Goal: Task Accomplishment & Management: Use online tool/utility

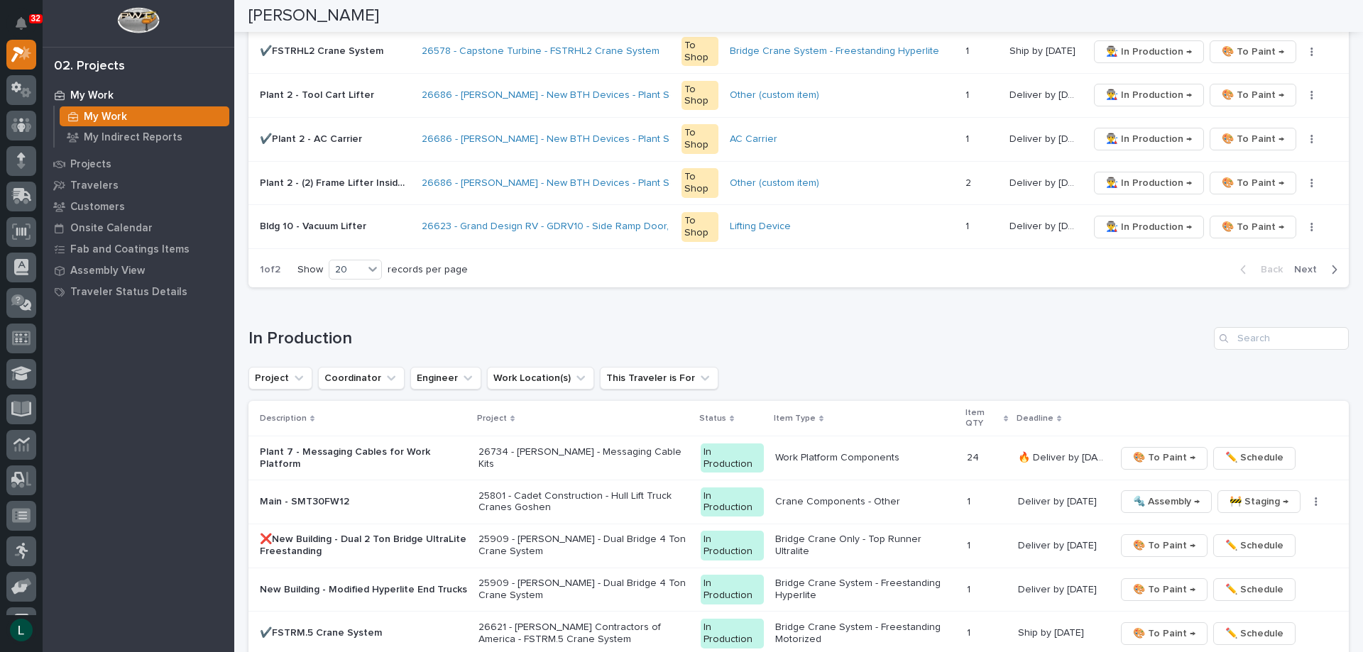
scroll to position [1065, 0]
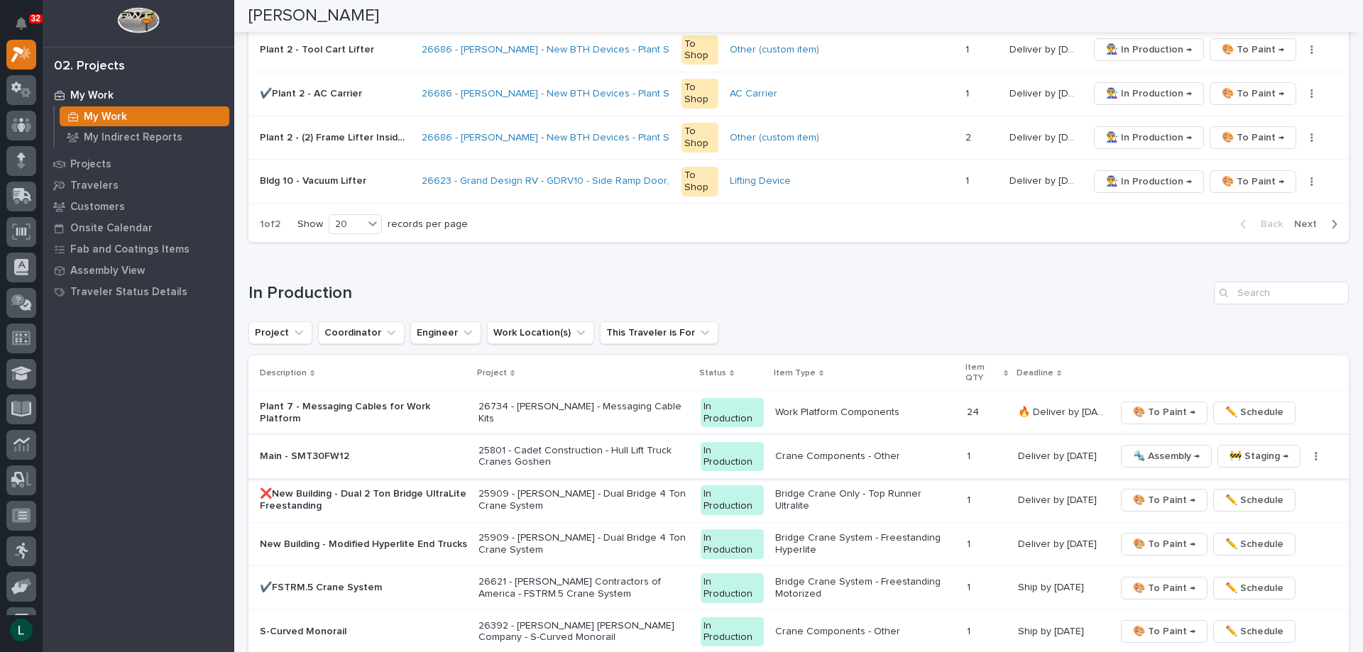
click at [1155, 454] on span "🔩 Assembly →" at bounding box center [1166, 456] width 67 height 17
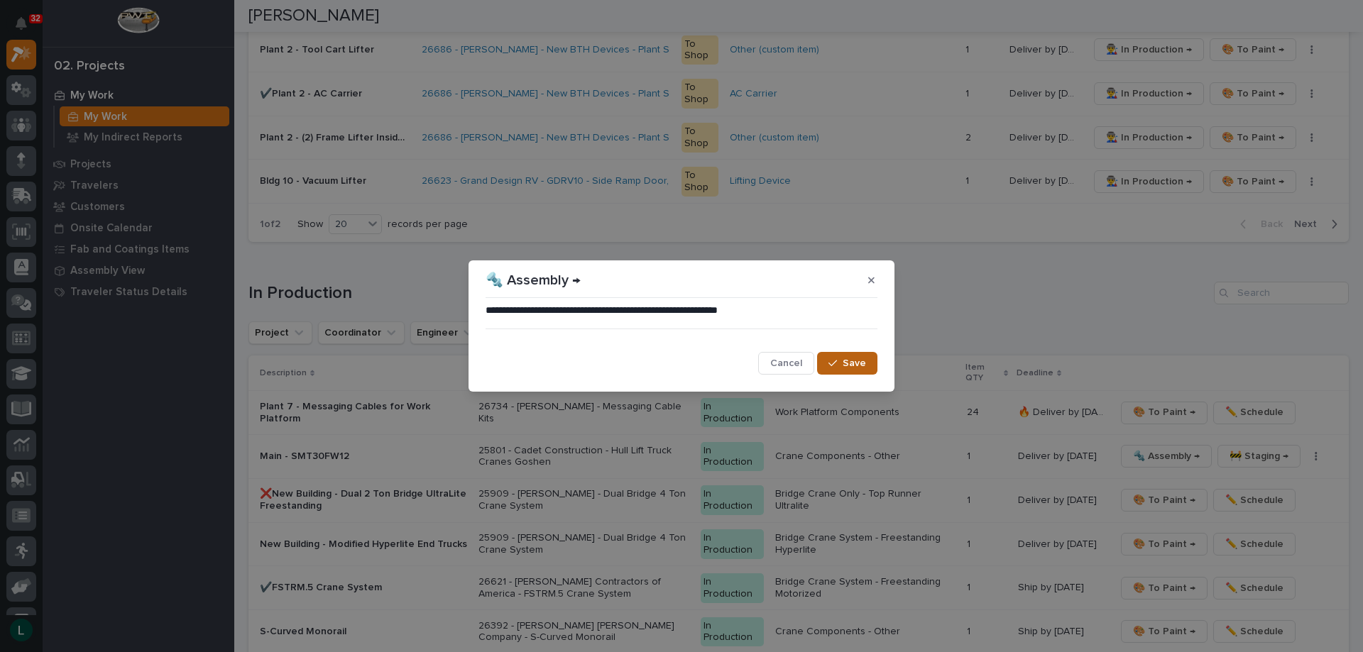
click at [837, 364] on icon "button" at bounding box center [833, 364] width 9 height 10
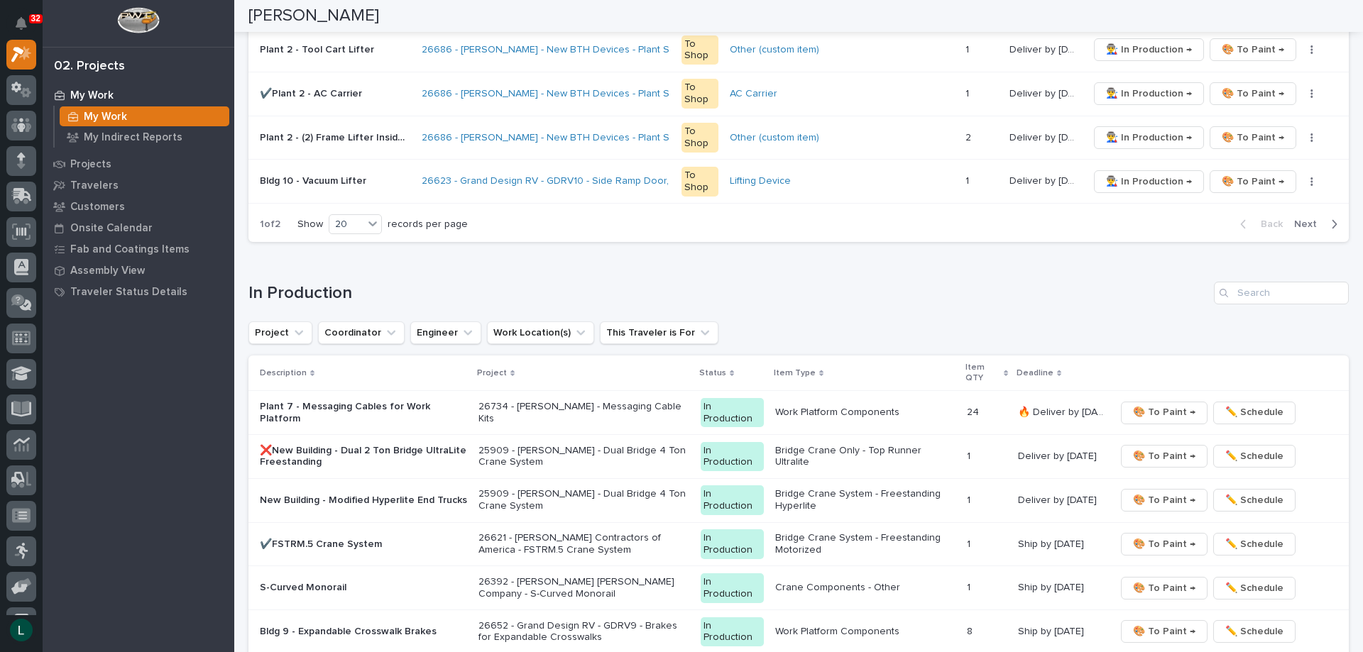
scroll to position [1044, 0]
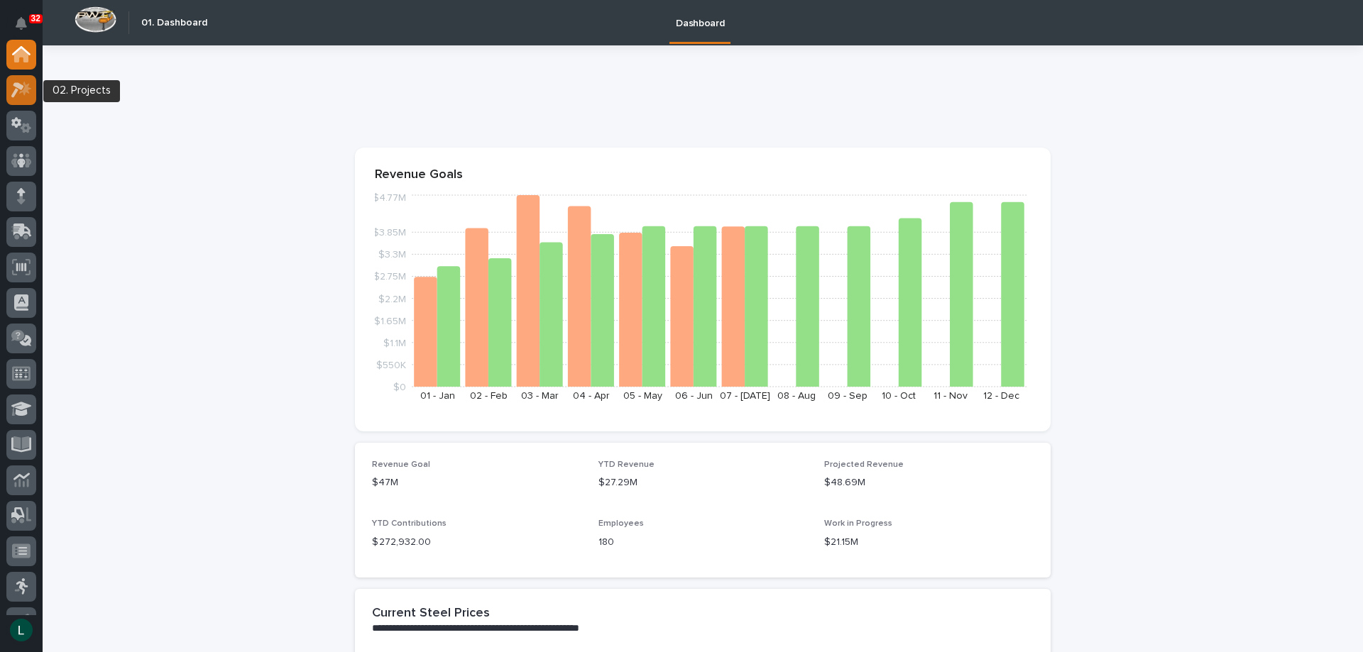
click at [24, 88] on icon at bounding box center [25, 88] width 12 height 14
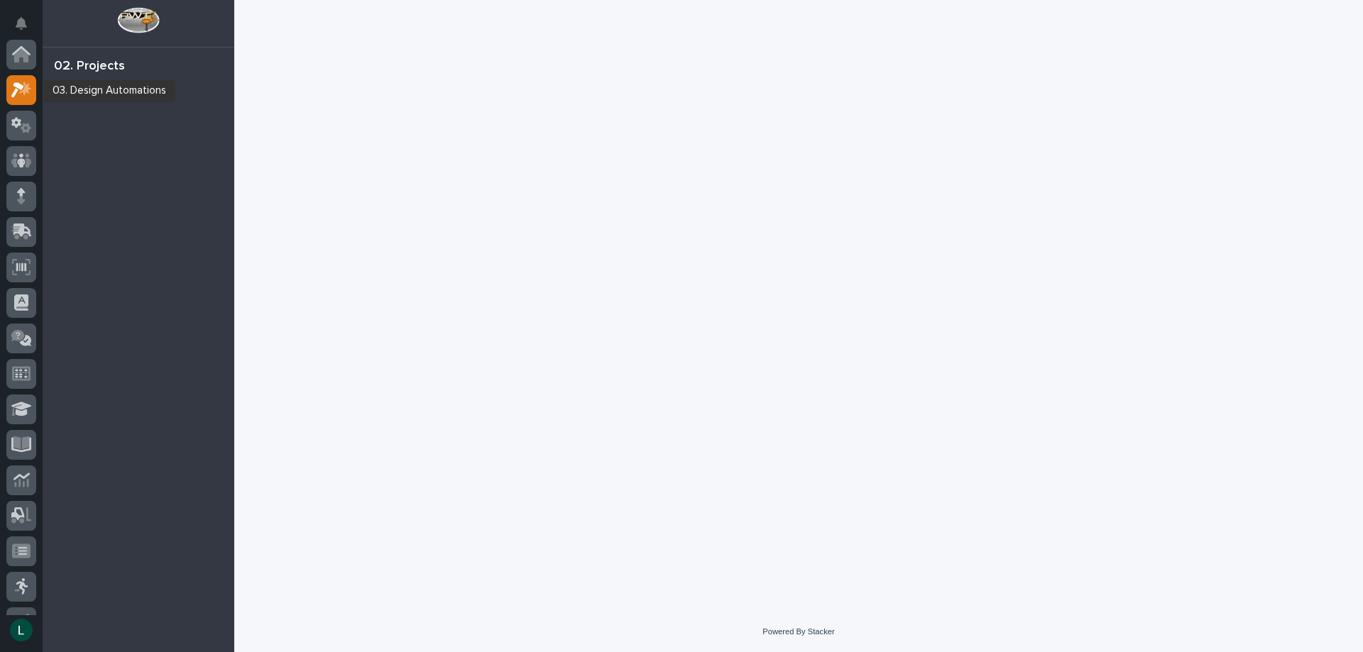
scroll to position [35, 0]
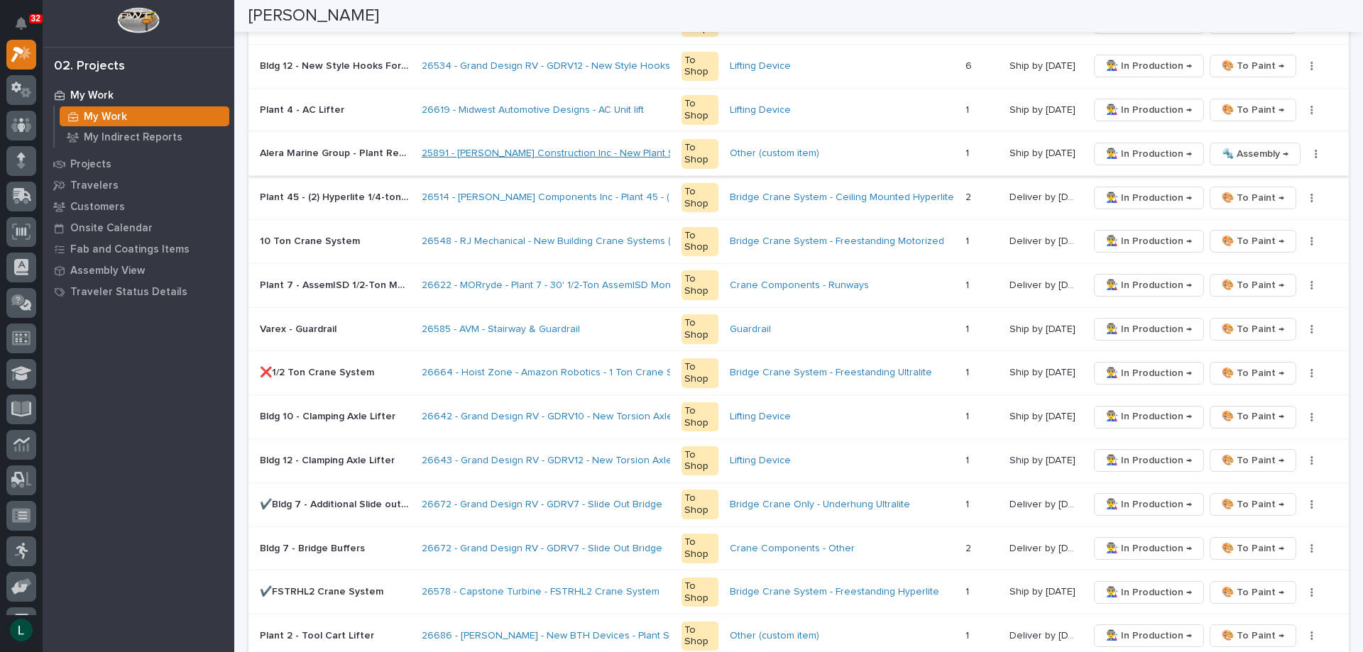
scroll to position [497, 0]
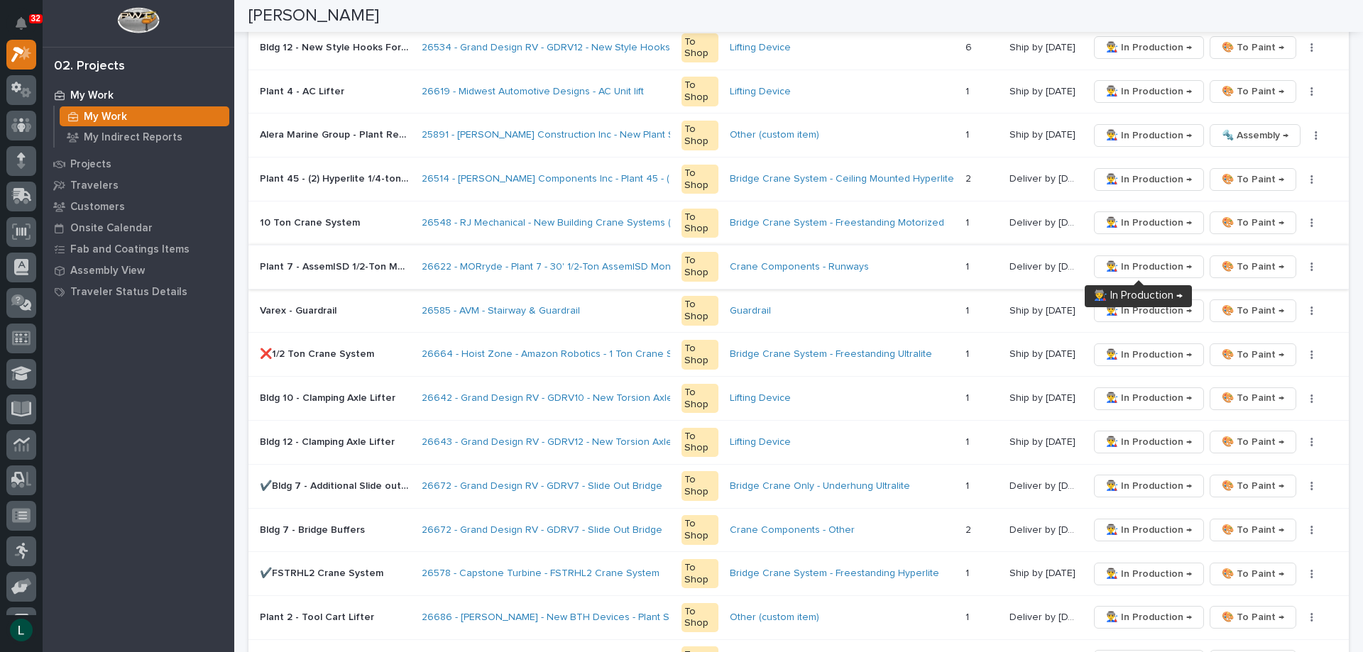
click at [1135, 261] on span "👨‍🏭 In Production →" at bounding box center [1149, 266] width 86 height 17
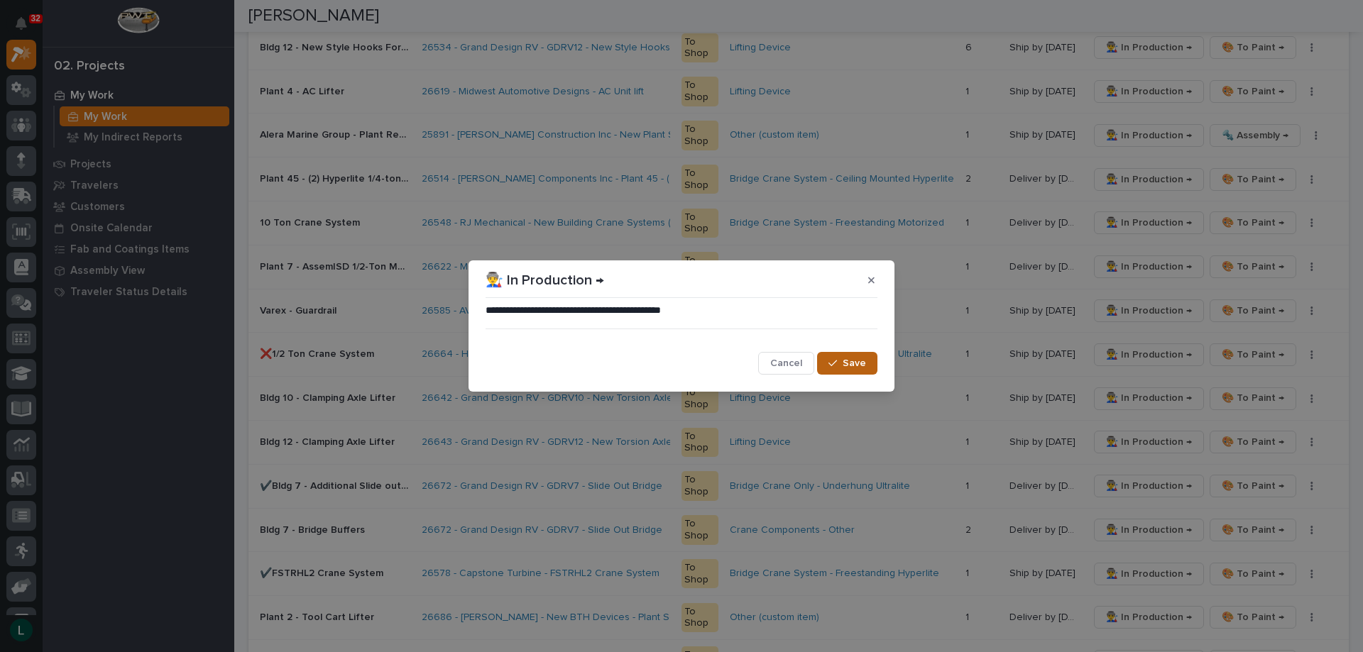
click at [858, 360] on span "Save" at bounding box center [854, 363] width 23 height 13
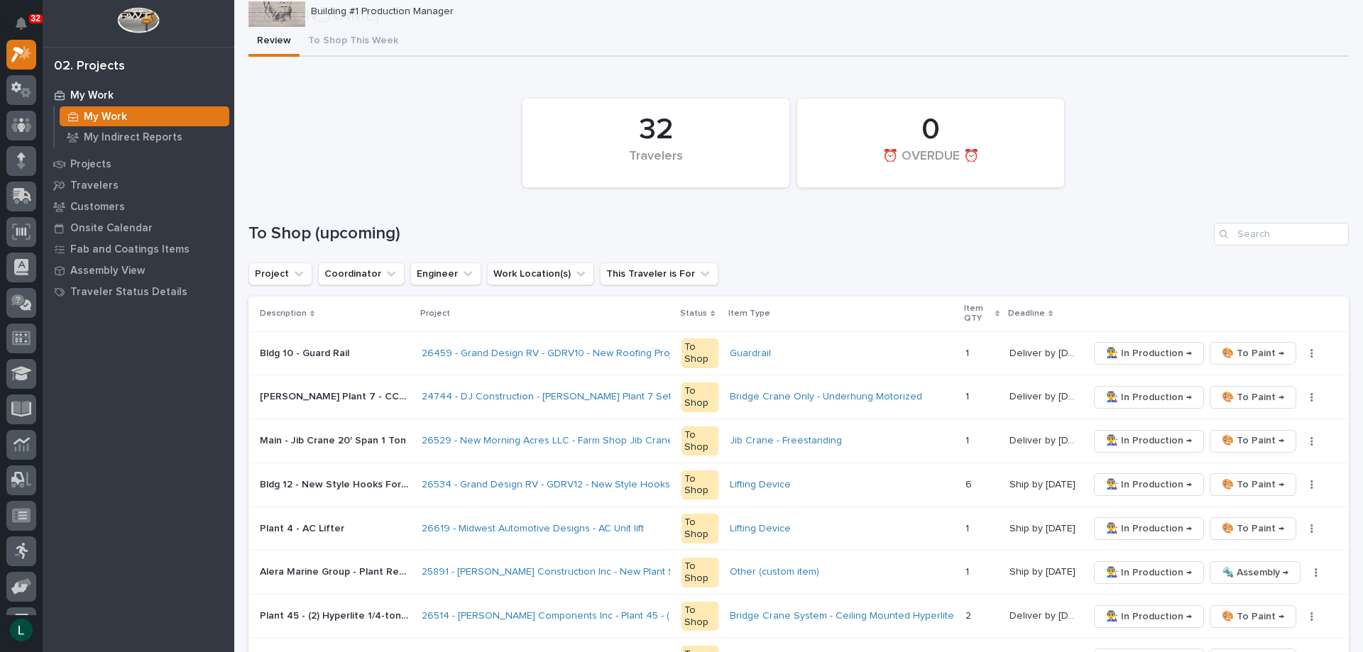
scroll to position [142, 0]
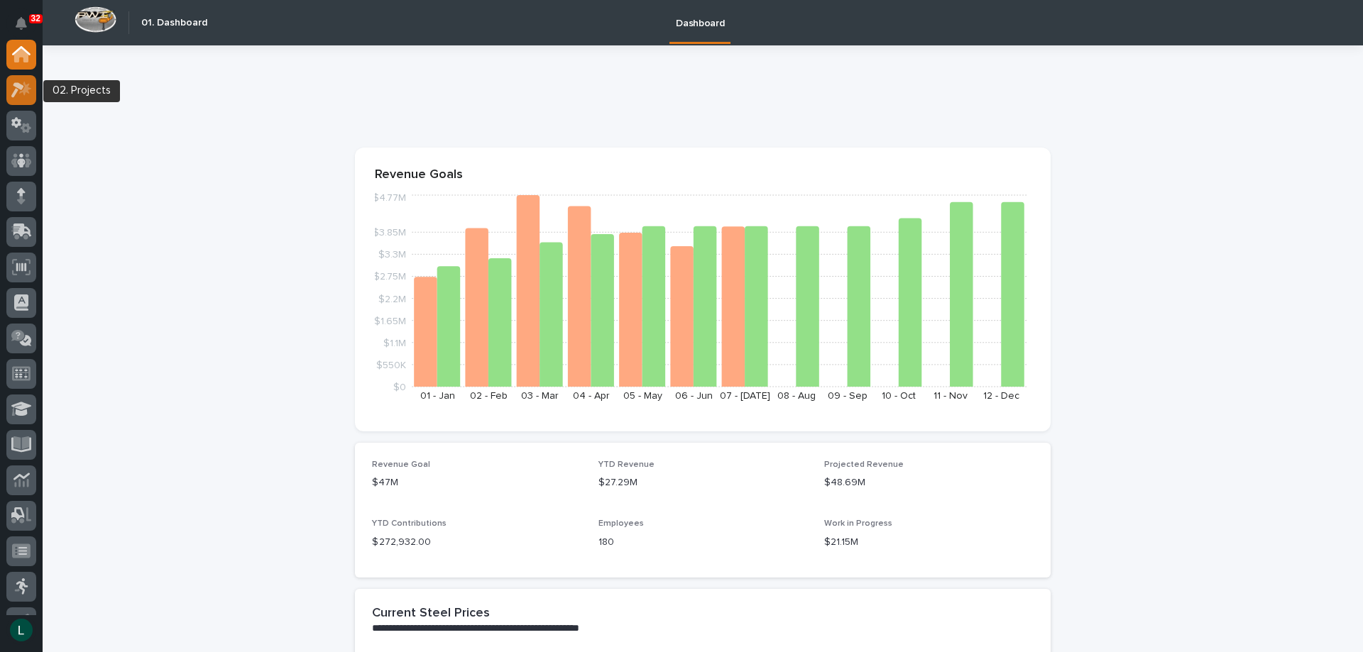
click at [13, 83] on icon at bounding box center [21, 90] width 21 height 16
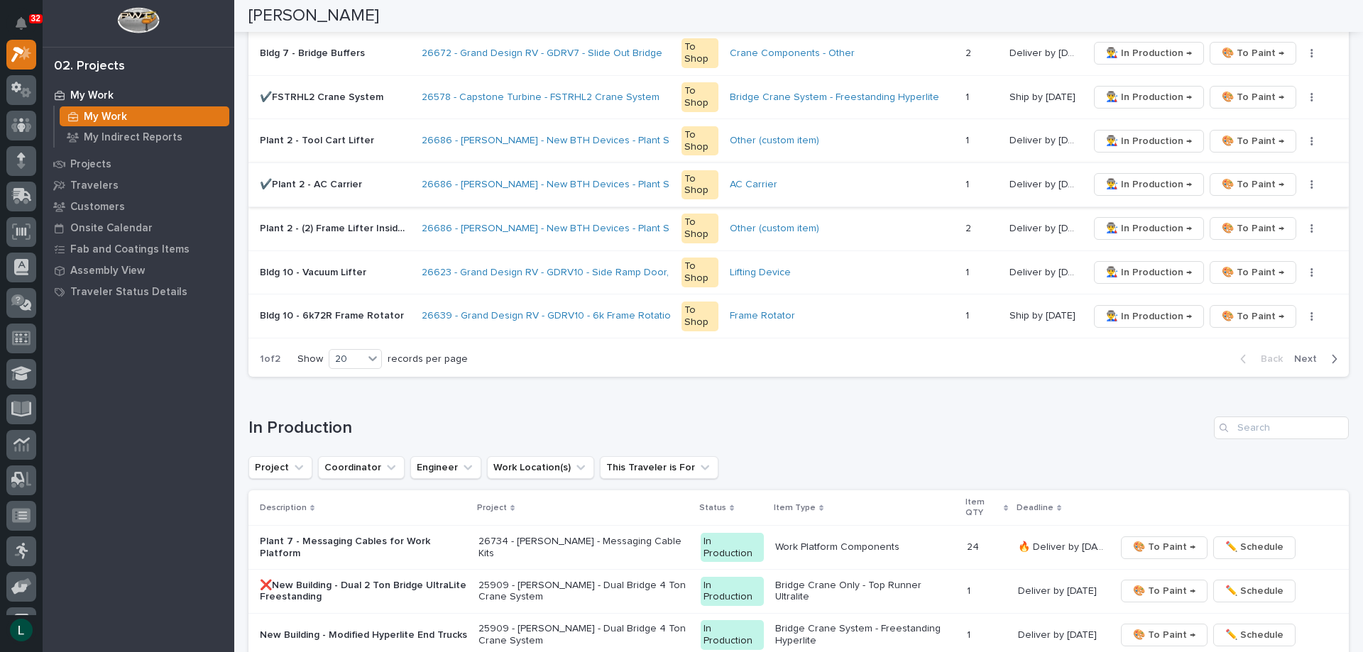
scroll to position [994, 0]
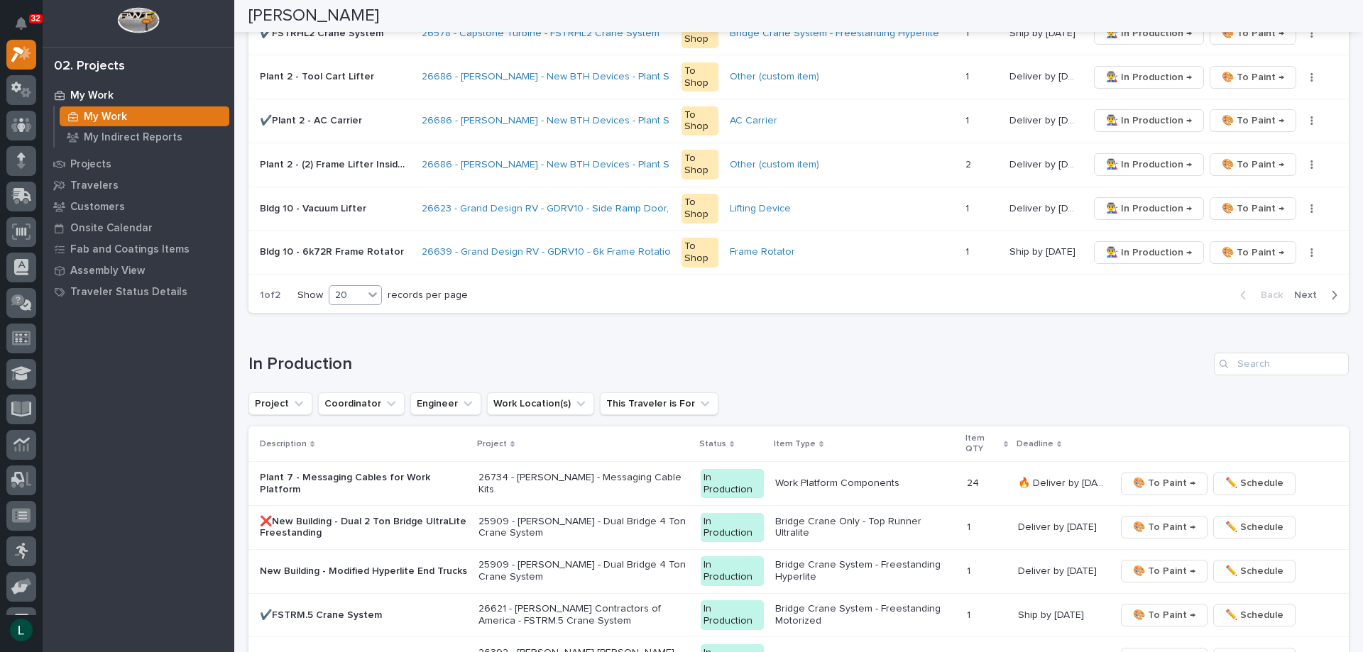
click at [355, 295] on div "20" at bounding box center [346, 295] width 34 height 15
click at [368, 344] on div "30" at bounding box center [357, 348] width 52 height 17
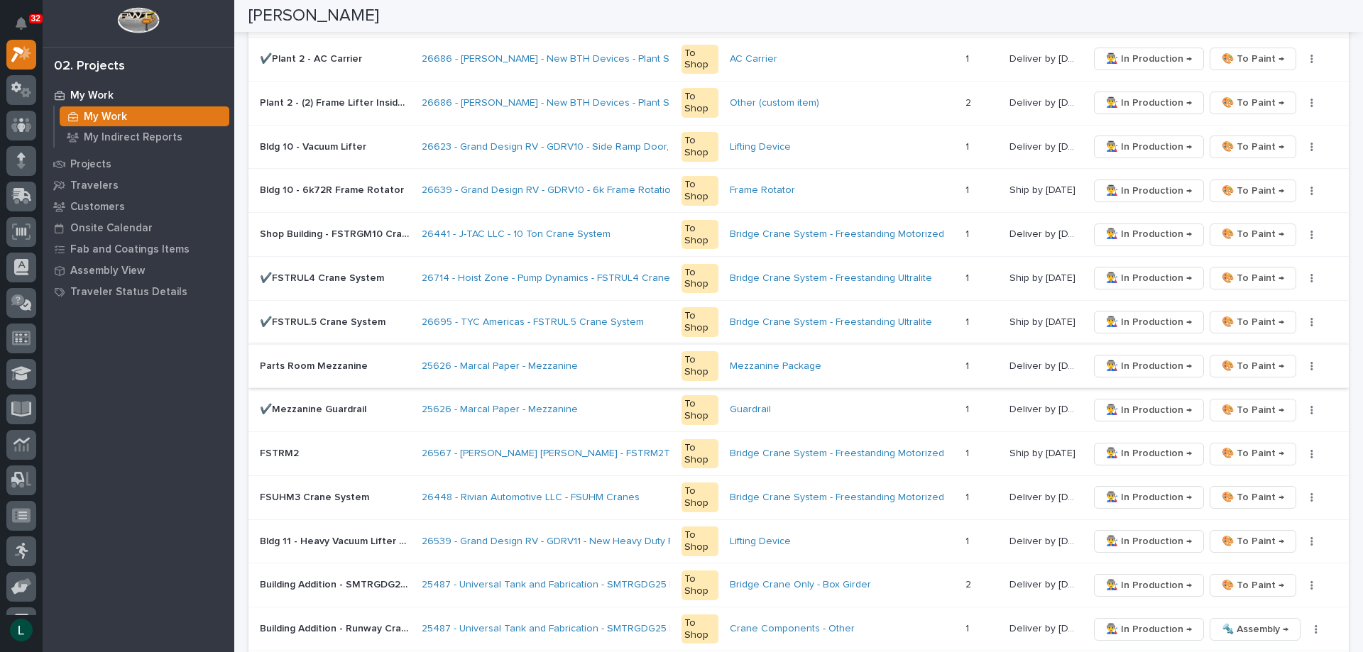
scroll to position [1000, 0]
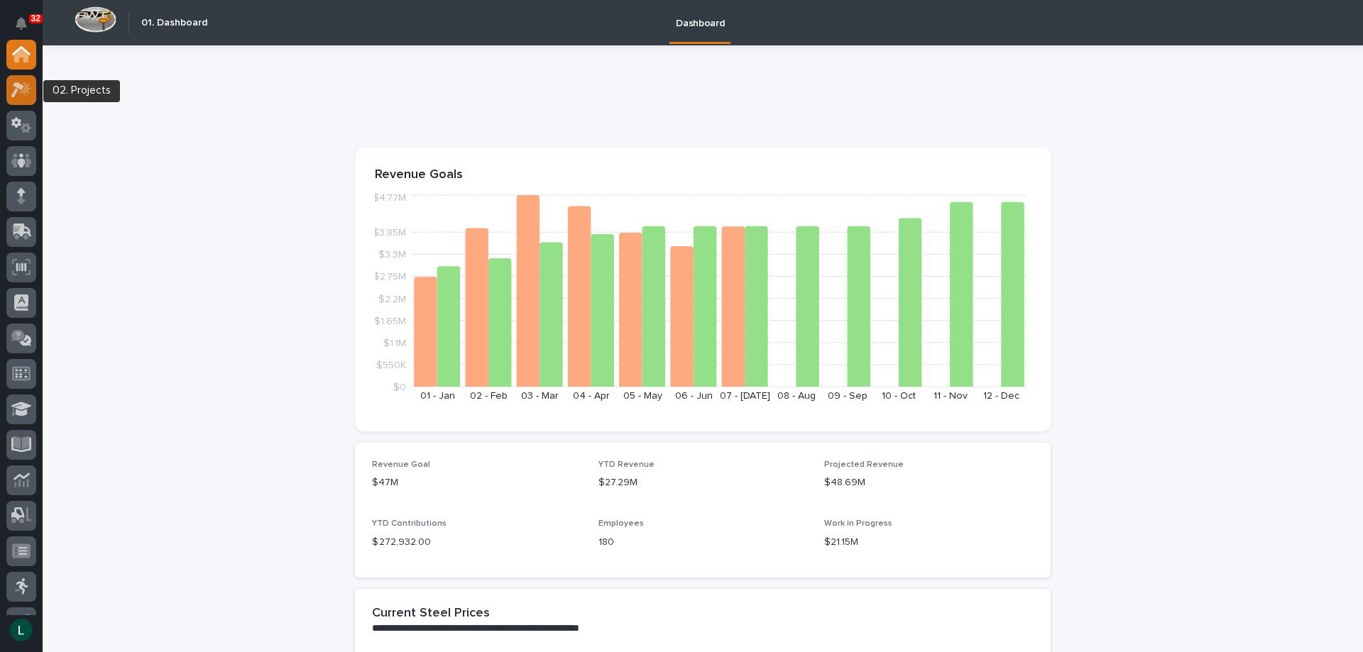
click at [23, 86] on icon at bounding box center [17, 90] width 13 height 16
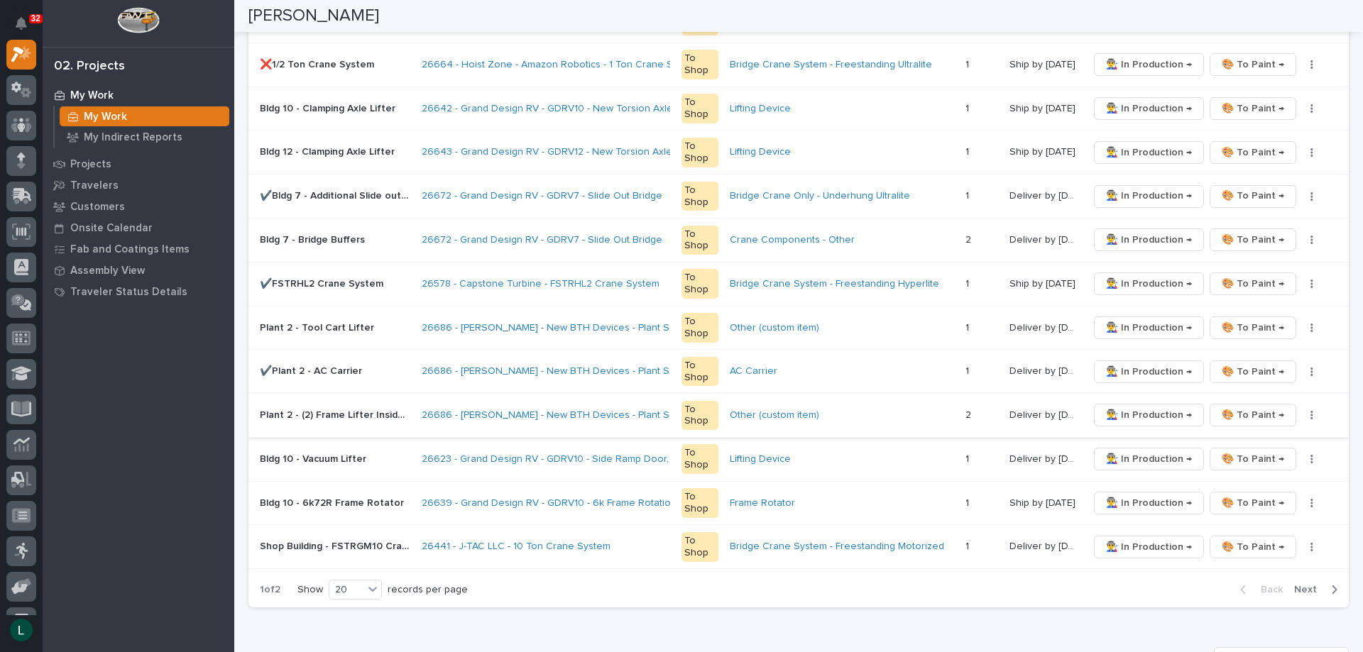
scroll to position [781, 0]
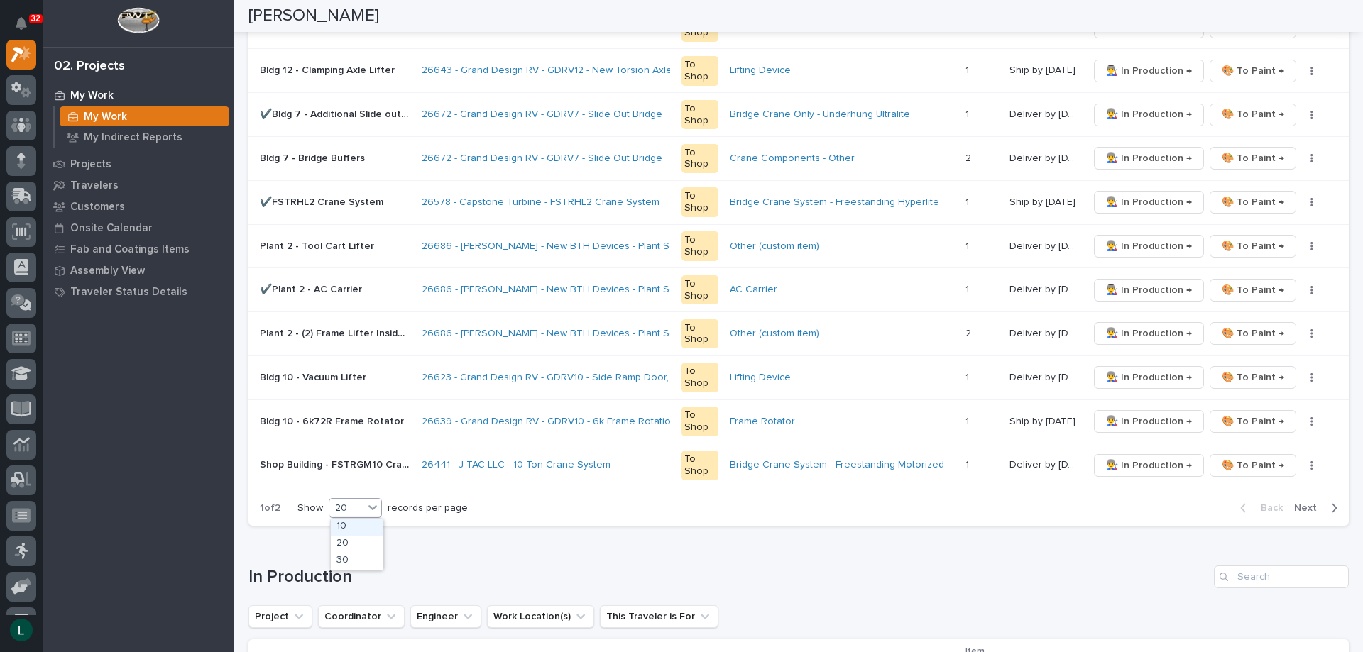
click at [351, 508] on div "20" at bounding box center [346, 508] width 34 height 15
click at [361, 559] on div "30" at bounding box center [357, 561] width 52 height 17
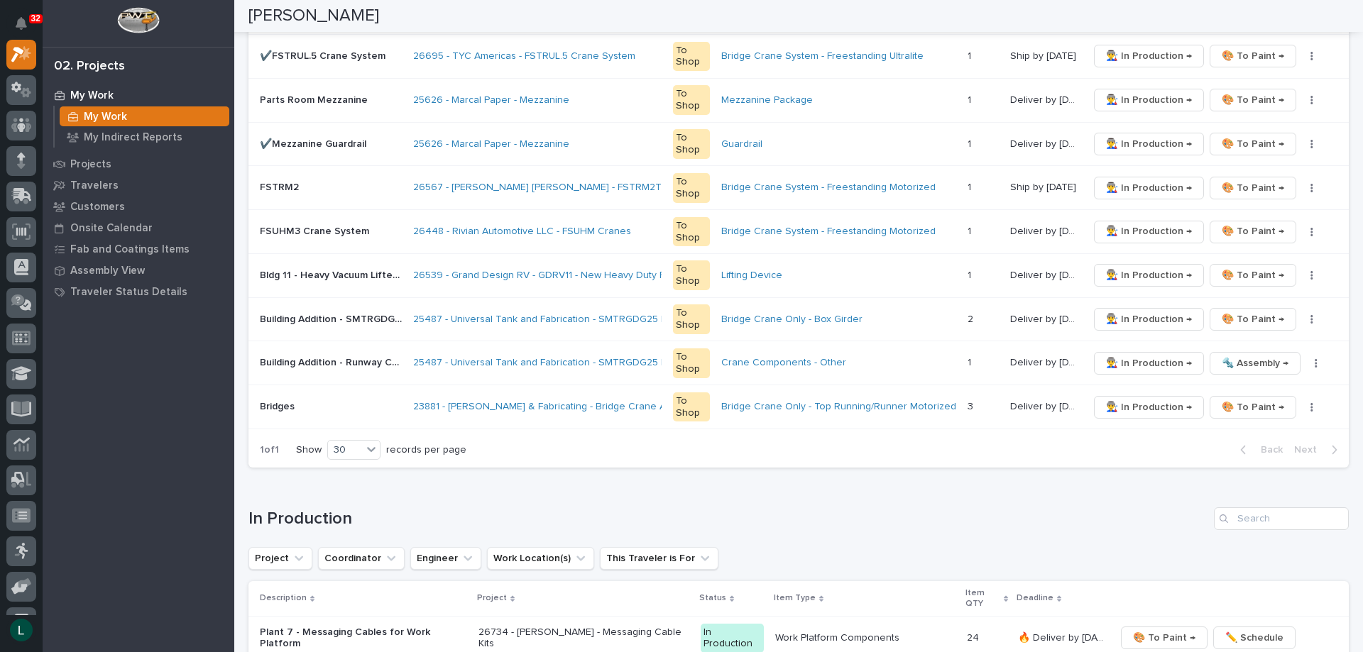
scroll to position [1491, 0]
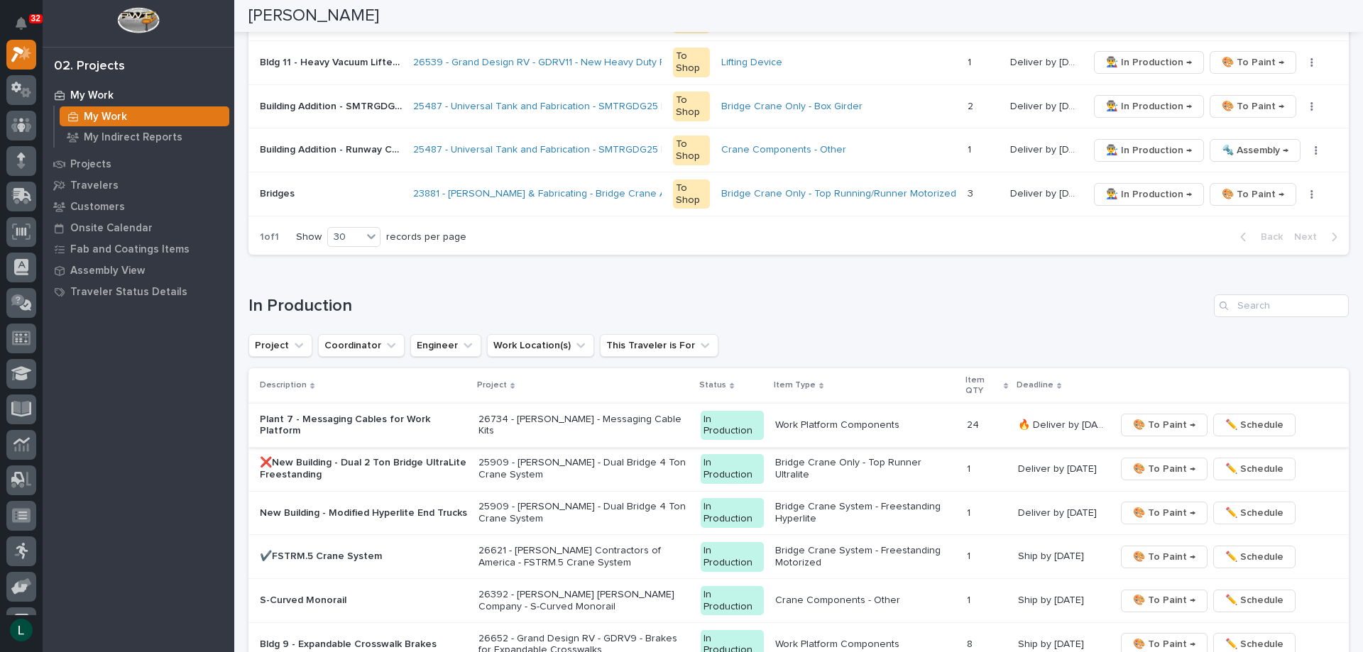
click at [1153, 422] on span "🎨 To Paint →" at bounding box center [1164, 425] width 62 height 17
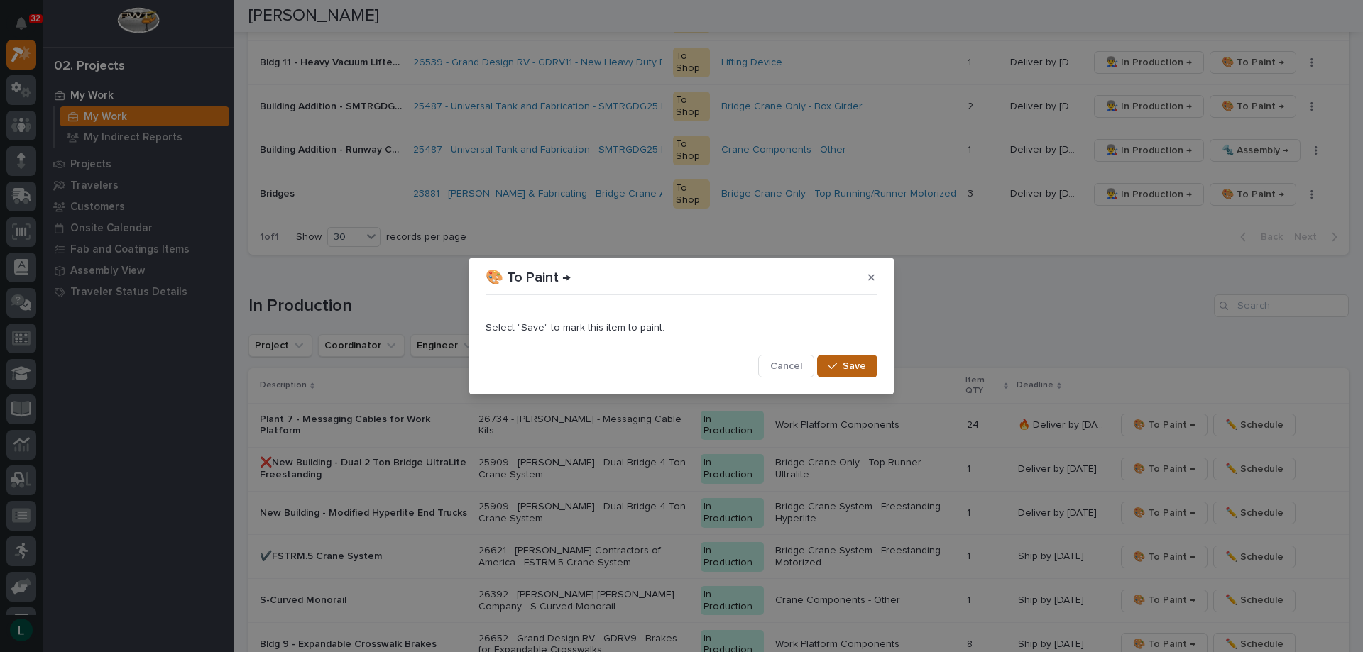
click at [839, 368] on div "button" at bounding box center [836, 366] width 14 height 10
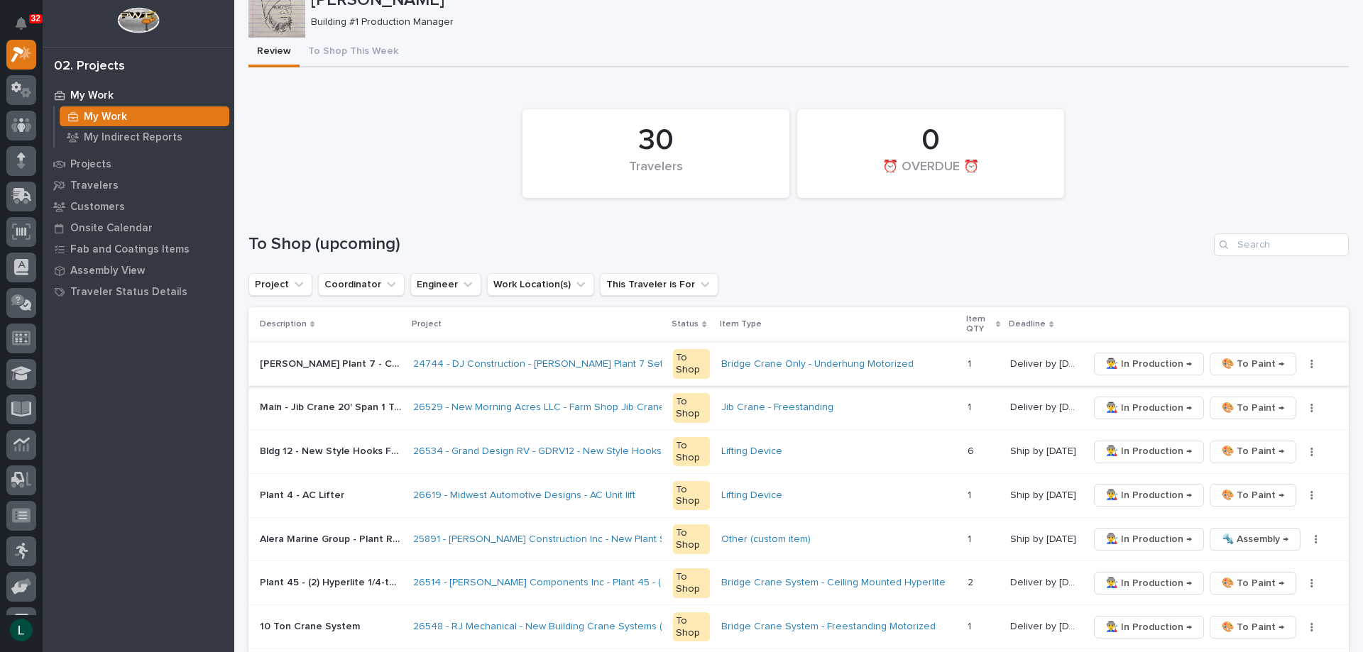
scroll to position [0, 0]
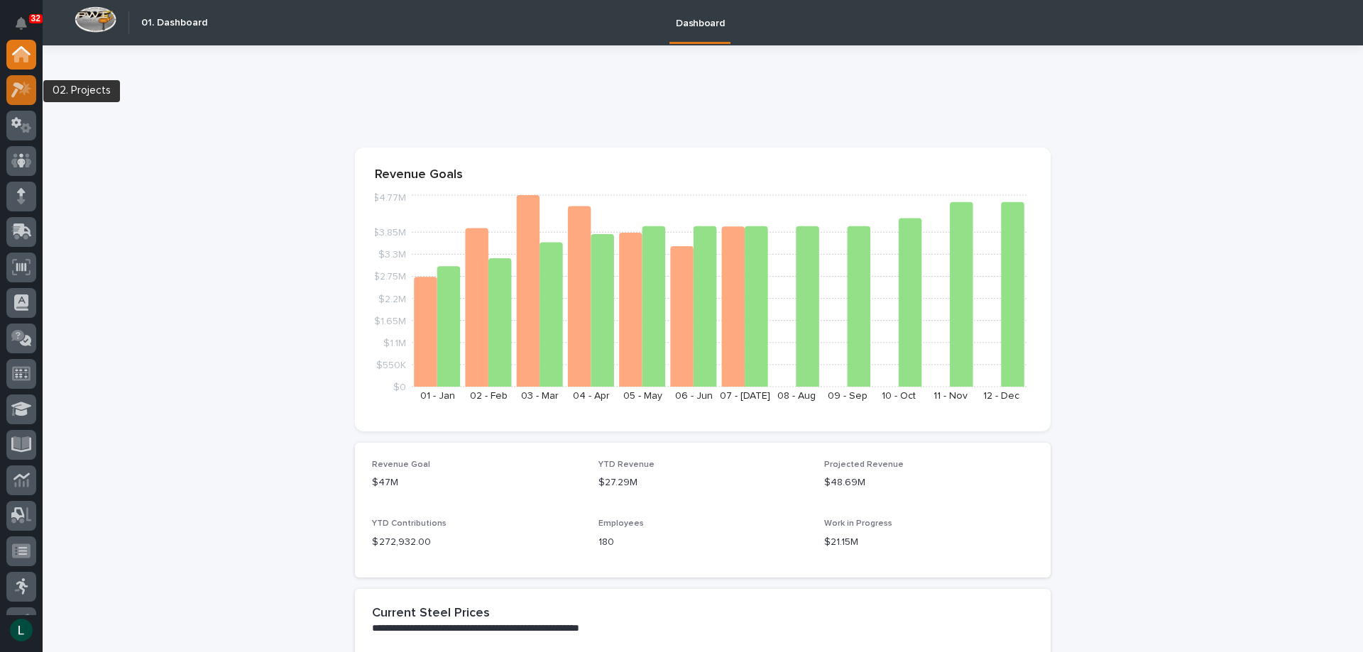
click at [19, 87] on icon at bounding box center [17, 90] width 13 height 16
